Goal: Transaction & Acquisition: Book appointment/travel/reservation

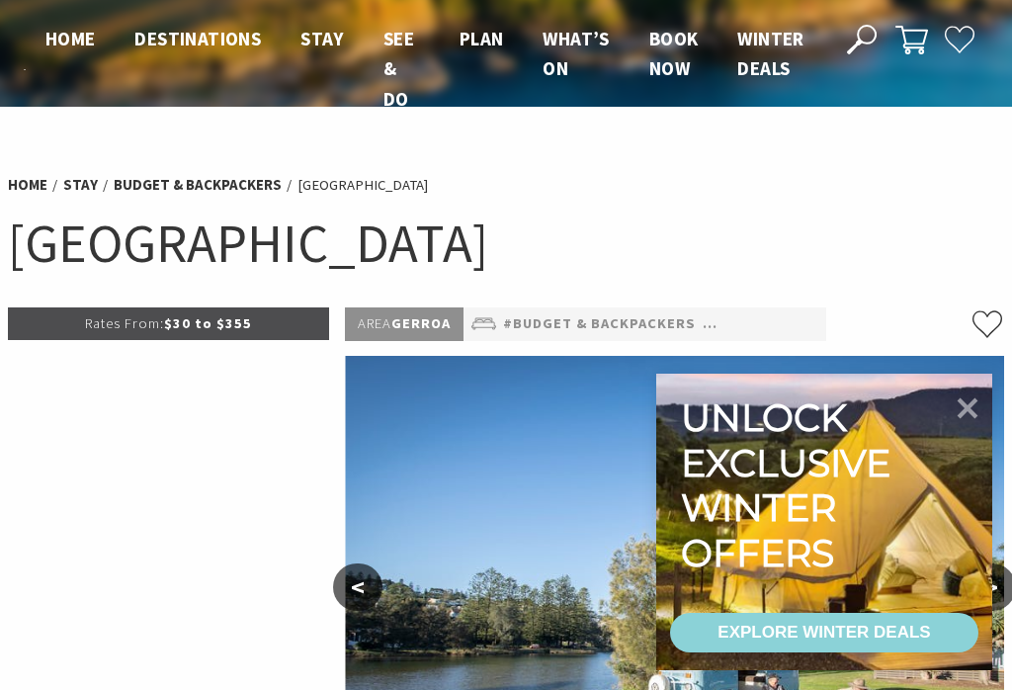
click at [765, 50] on link "Winter Deals" at bounding box center [771, 54] width 66 height 55
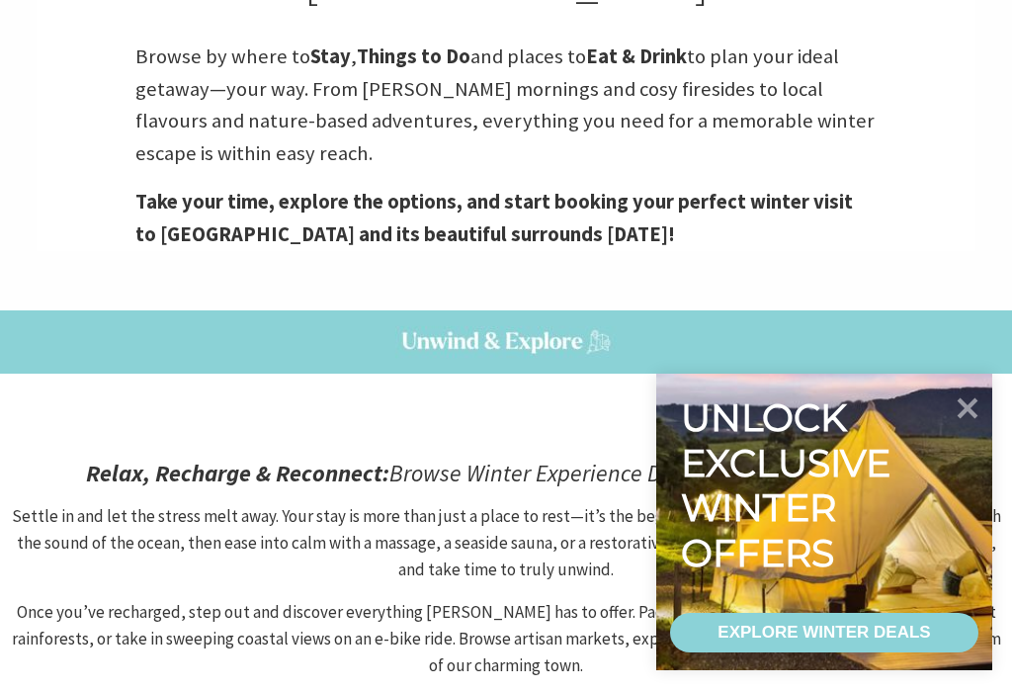
scroll to position [543, 0]
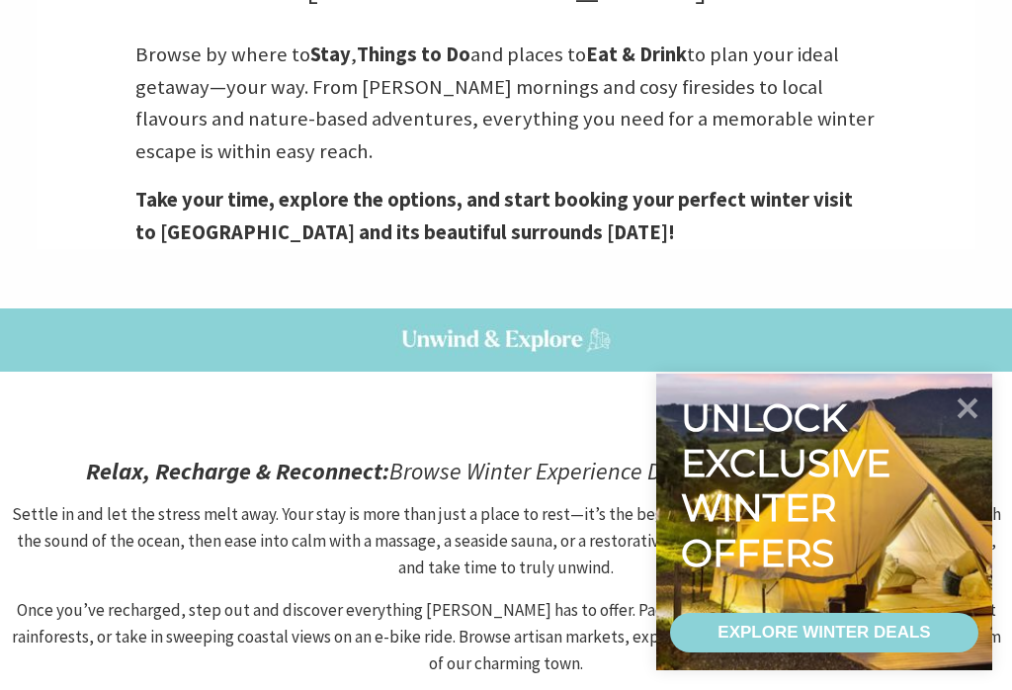
click at [829, 652] on div "EXPLORE WINTER DEALS" at bounding box center [824, 633] width 213 height 40
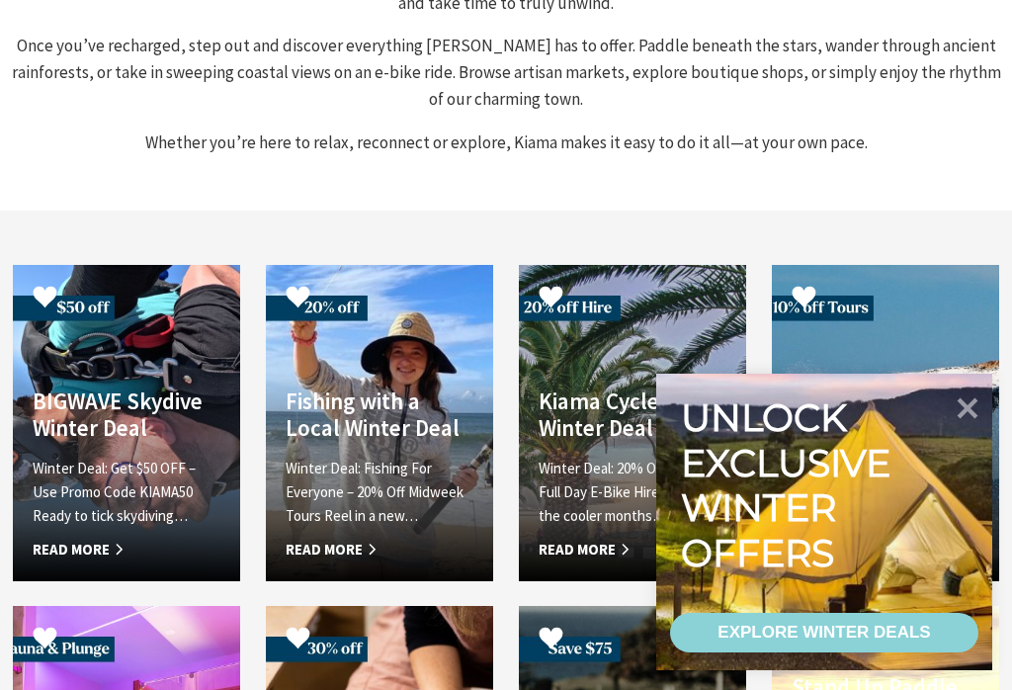
scroll to position [1108, 0]
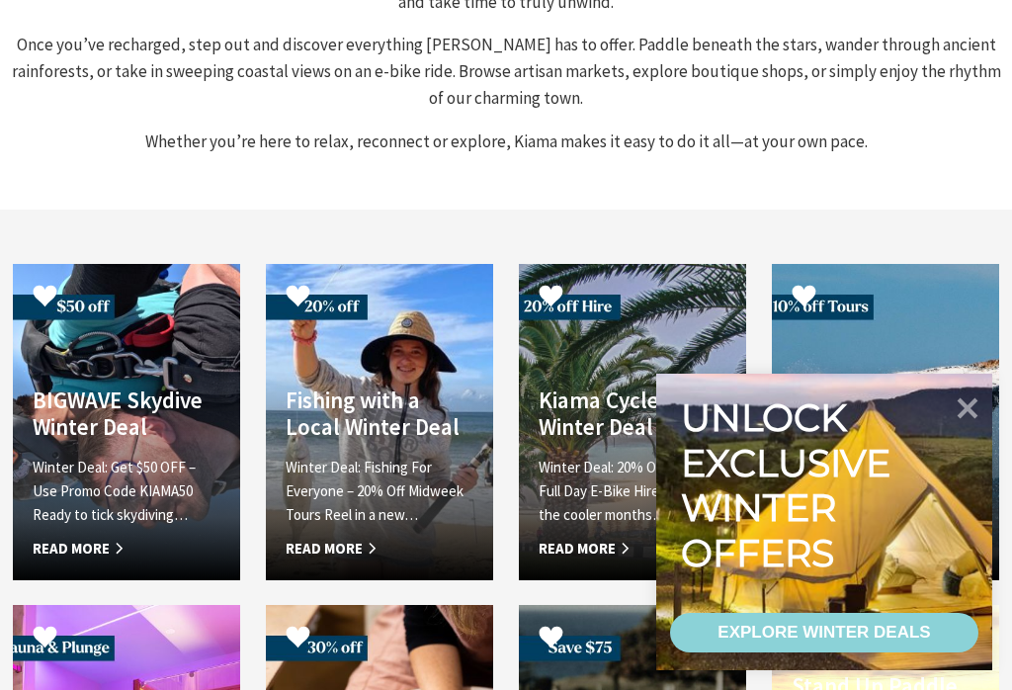
click at [981, 429] on icon at bounding box center [968, 409] width 42 height 42
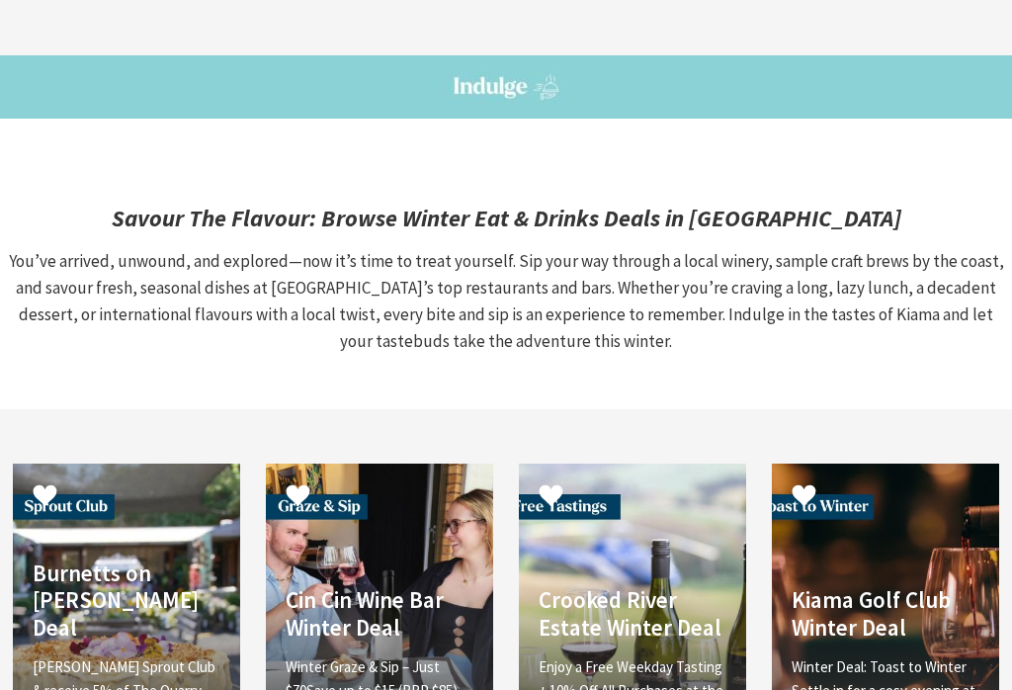
scroll to position [2092, 0]
